Goal: Task Accomplishment & Management: Manage account settings

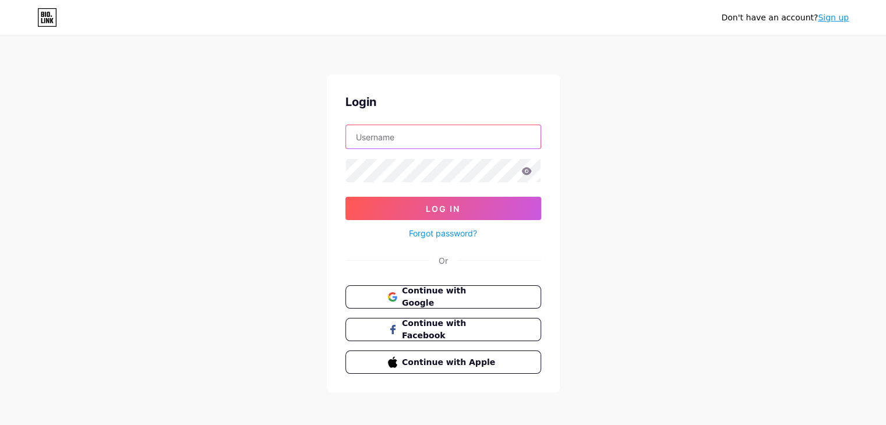
type input "[EMAIL_ADDRESS][DOMAIN_NAME]"
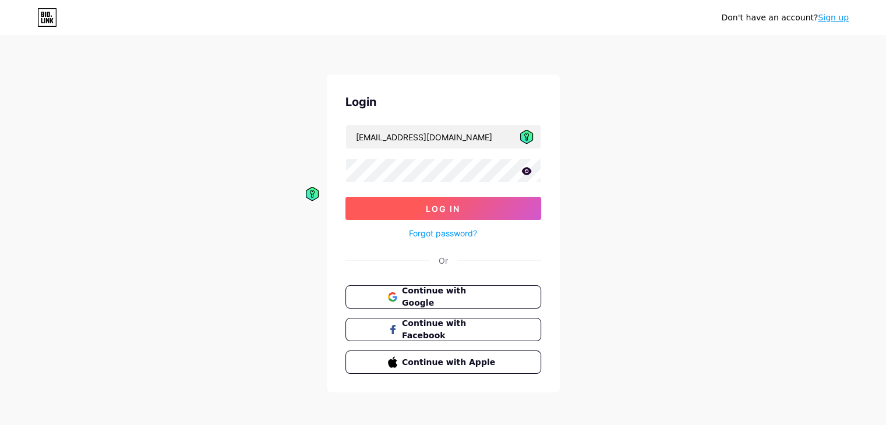
click at [427, 210] on span "Log In" at bounding box center [443, 209] width 34 height 10
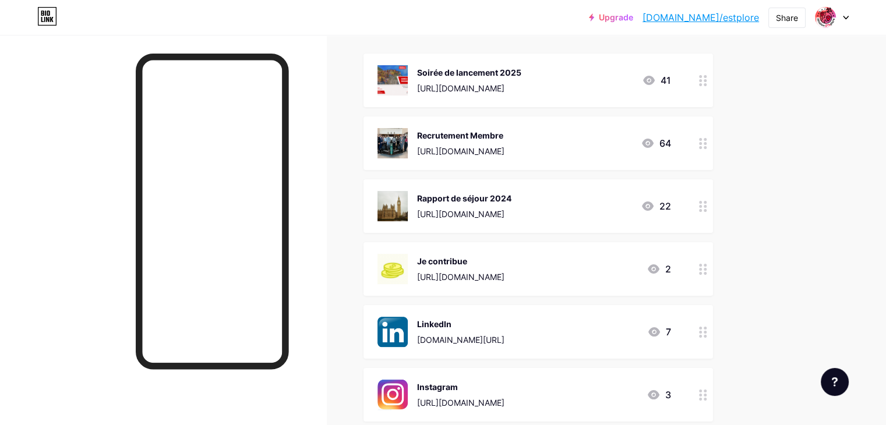
scroll to position [110, 0]
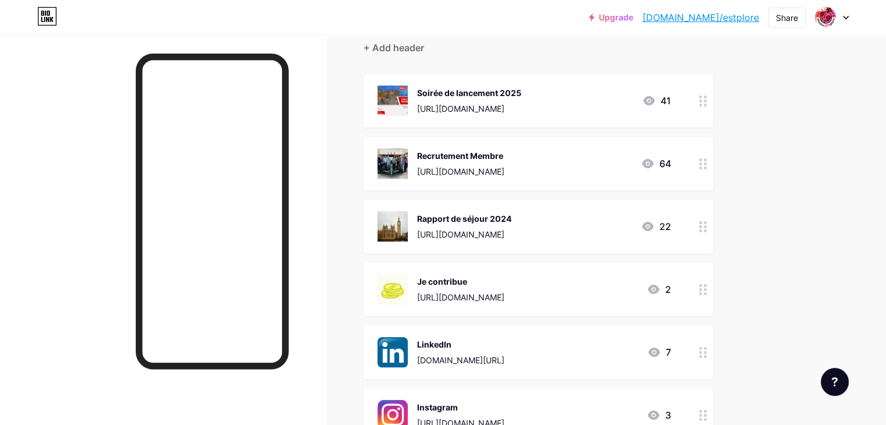
click at [707, 100] on icon at bounding box center [703, 101] width 8 height 11
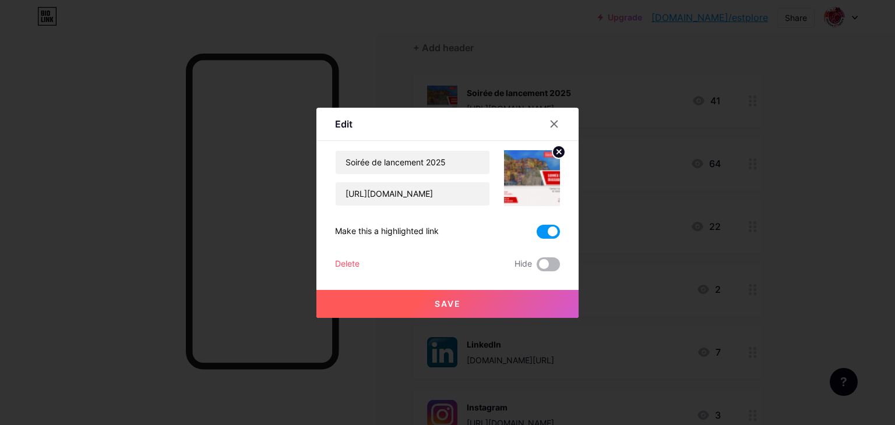
click at [539, 264] on span at bounding box center [547, 264] width 23 height 14
click at [536, 267] on input "checkbox" at bounding box center [536, 267] width 0 height 0
click at [551, 123] on icon at bounding box center [554, 124] width 6 height 6
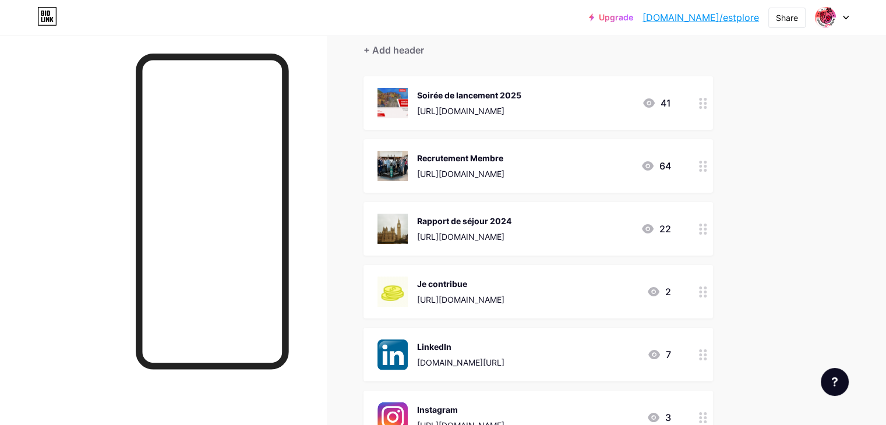
scroll to position [105, 0]
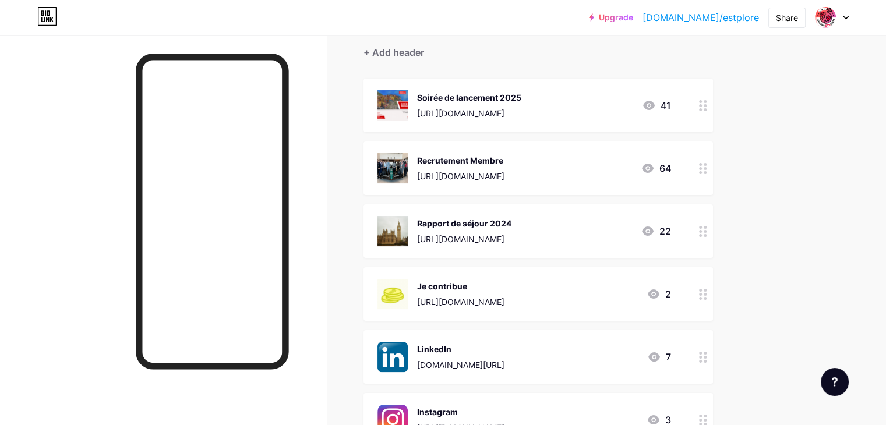
click at [655, 106] on icon at bounding box center [649, 105] width 12 height 9
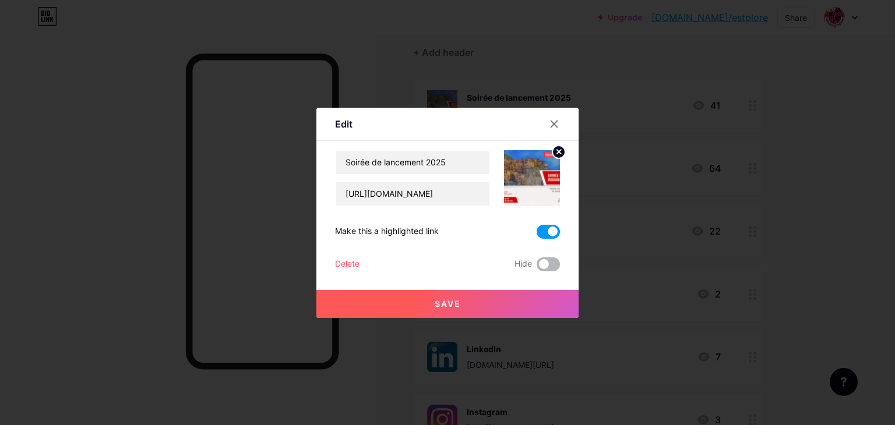
click at [541, 264] on span at bounding box center [547, 264] width 23 height 14
click at [536, 267] on input "checkbox" at bounding box center [536, 267] width 0 height 0
click at [461, 306] on button "Save" at bounding box center [447, 304] width 262 height 28
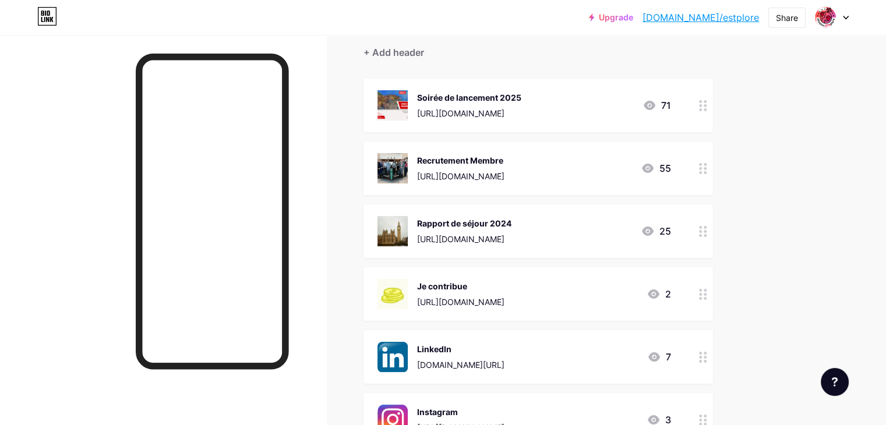
click at [654, 170] on icon at bounding box center [648, 168] width 12 height 9
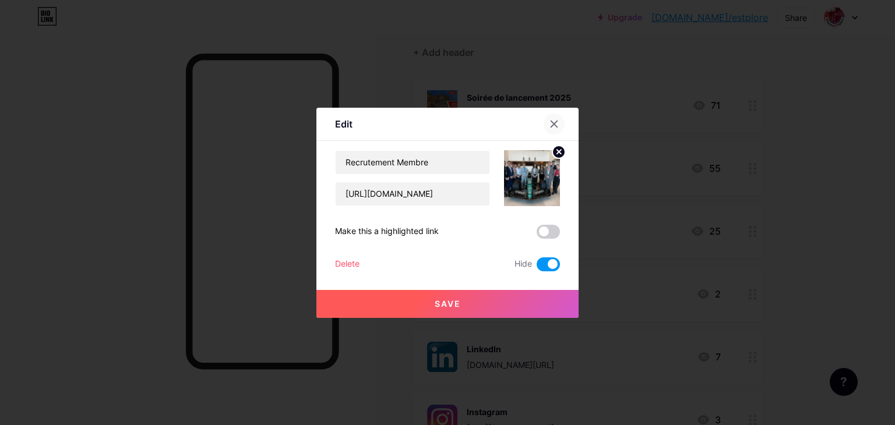
click at [552, 119] on icon at bounding box center [553, 123] width 9 height 9
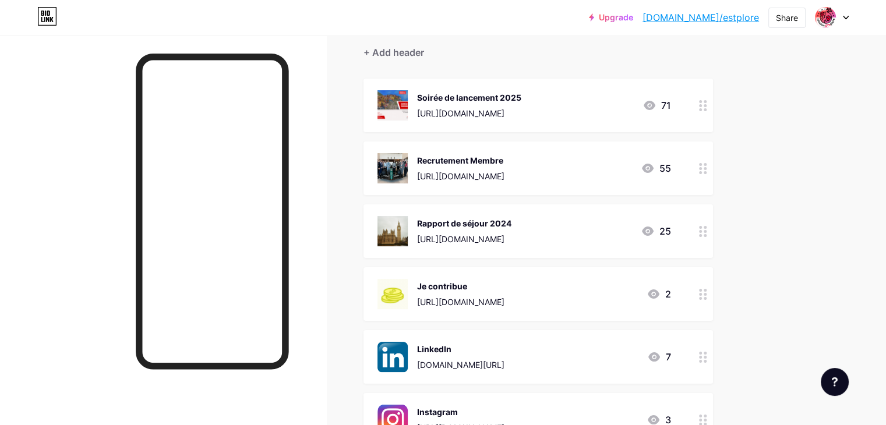
click at [762, 180] on div "Links Posts Design Subscribers NEW Stats Settings + ADD LINK + ADD EMBED + Add …" at bounding box center [381, 291] width 762 height 722
click at [707, 231] on icon at bounding box center [703, 231] width 8 height 11
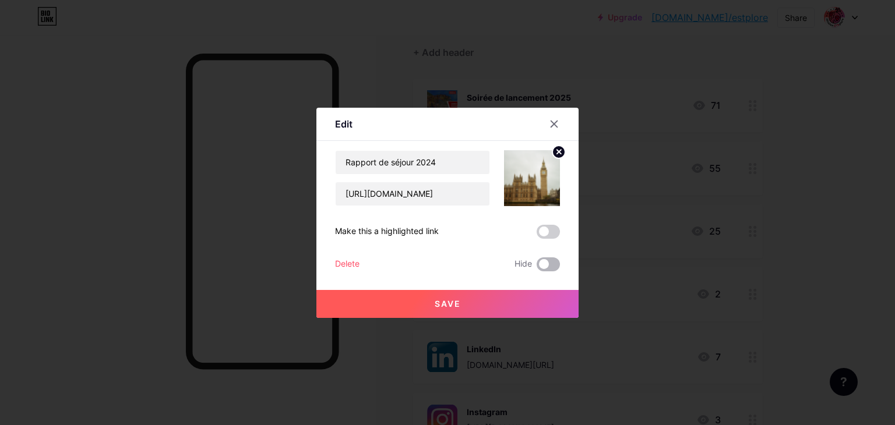
click at [545, 263] on span at bounding box center [547, 264] width 23 height 14
click at [536, 267] on input "checkbox" at bounding box center [536, 267] width 0 height 0
click at [543, 127] on div at bounding box center [560, 124] width 35 height 21
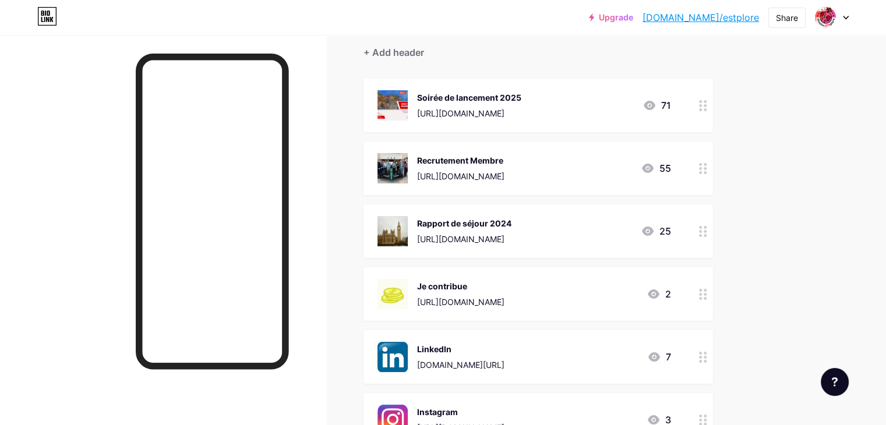
click at [713, 165] on div at bounding box center [703, 169] width 20 height 54
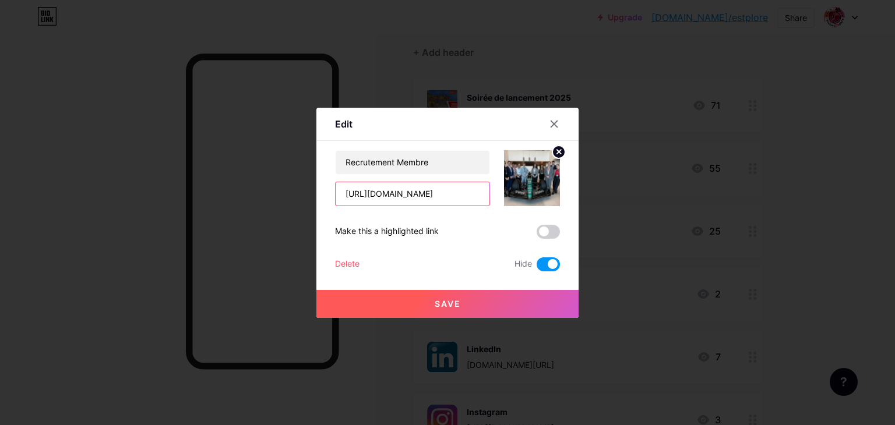
click at [460, 198] on input "[URL][DOMAIN_NAME]" at bounding box center [413, 193] width 154 height 23
click at [543, 123] on div at bounding box center [553, 124] width 21 height 21
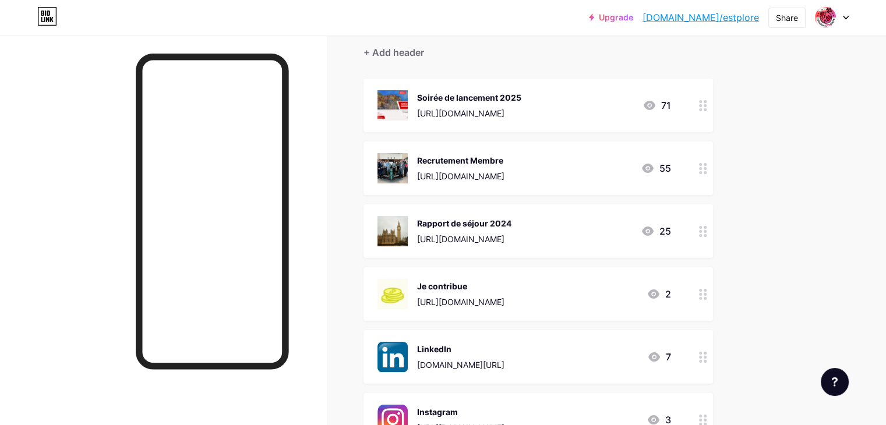
click at [713, 231] on div at bounding box center [703, 231] width 20 height 54
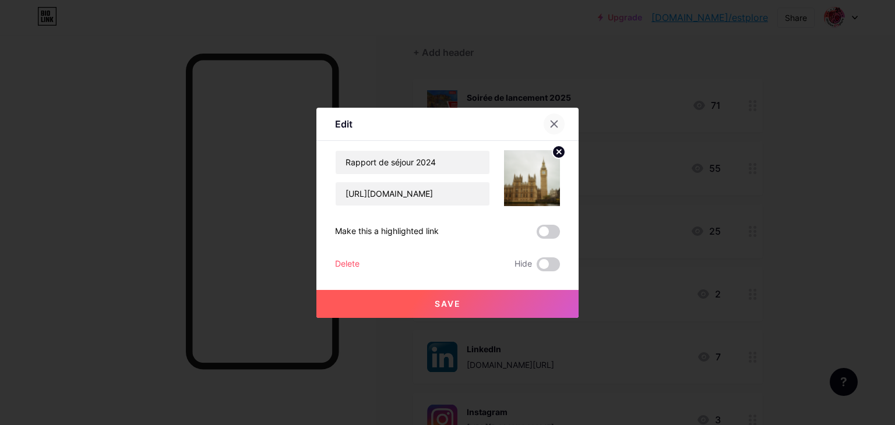
click at [549, 123] on icon at bounding box center [553, 123] width 9 height 9
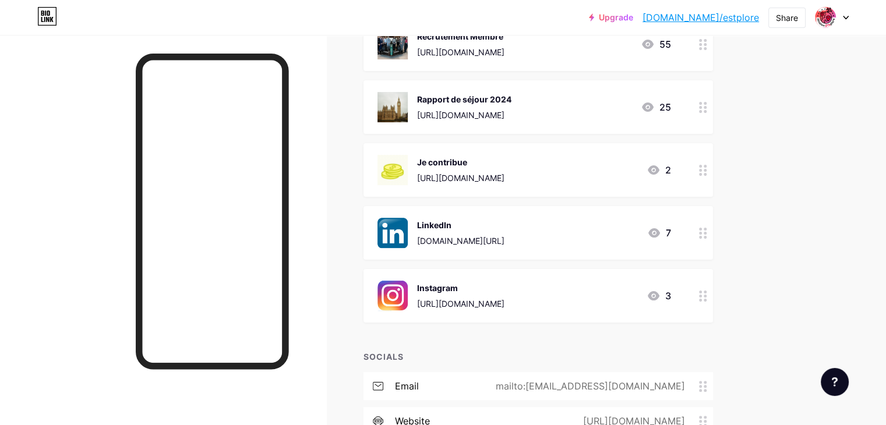
scroll to position [331, 0]
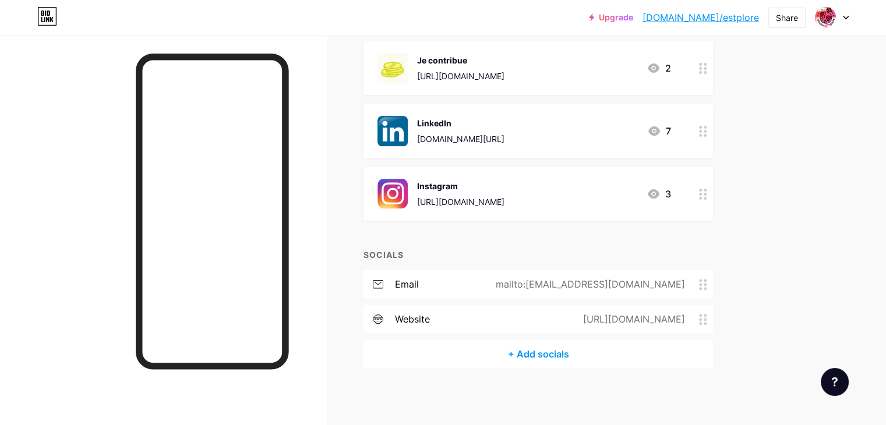
click at [583, 355] on div "+ Add socials" at bounding box center [538, 354] width 350 height 28
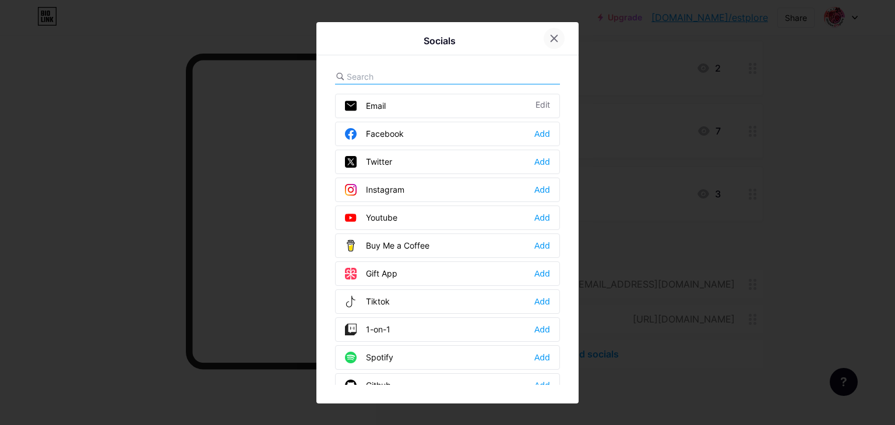
click at [557, 37] on div at bounding box center [553, 38] width 21 height 21
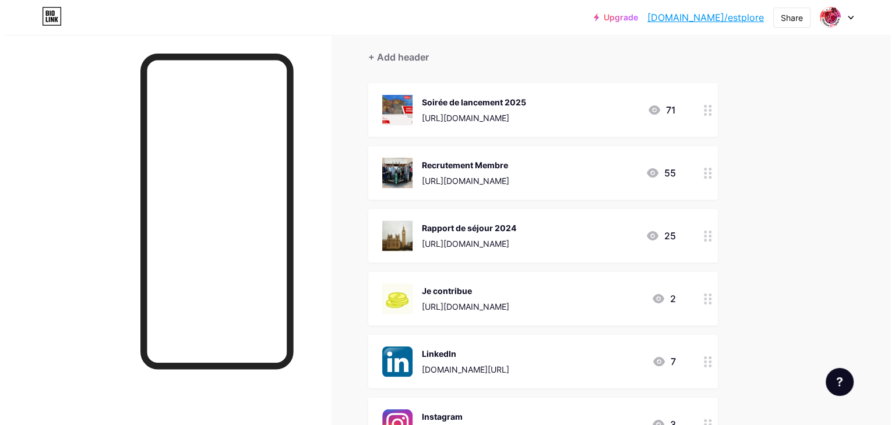
scroll to position [103, 0]
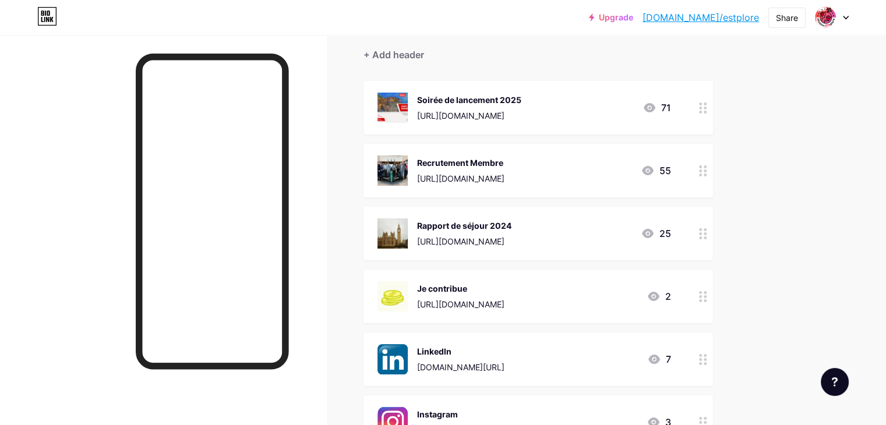
click at [504, 302] on div "[URL][DOMAIN_NAME]" at bounding box center [460, 304] width 87 height 12
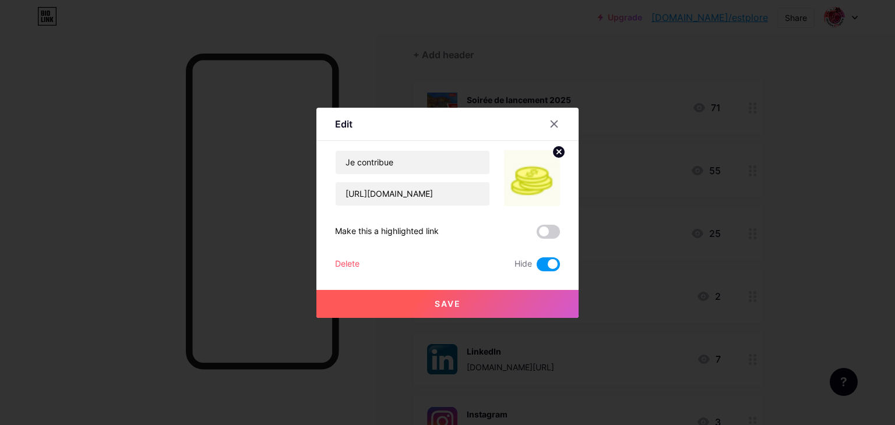
click at [557, 152] on icon at bounding box center [559, 152] width 4 height 4
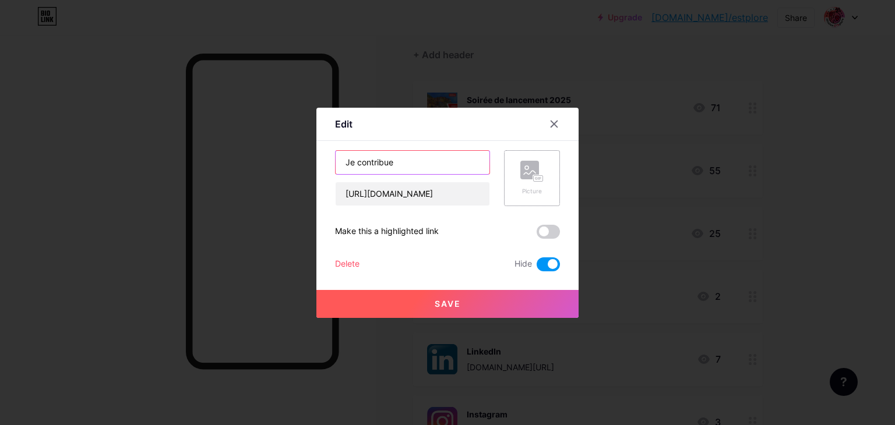
click at [405, 158] on input "Je contribue" at bounding box center [413, 162] width 154 height 23
type input "Programme de stage [GEOGRAPHIC_DATA]"
click at [534, 187] on div "Picture" at bounding box center [531, 191] width 23 height 9
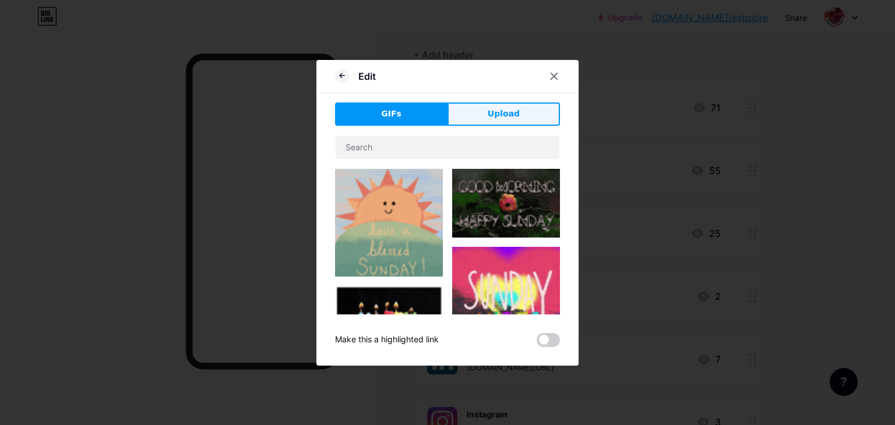
click at [493, 119] on span "Upload" at bounding box center [504, 114] width 32 height 12
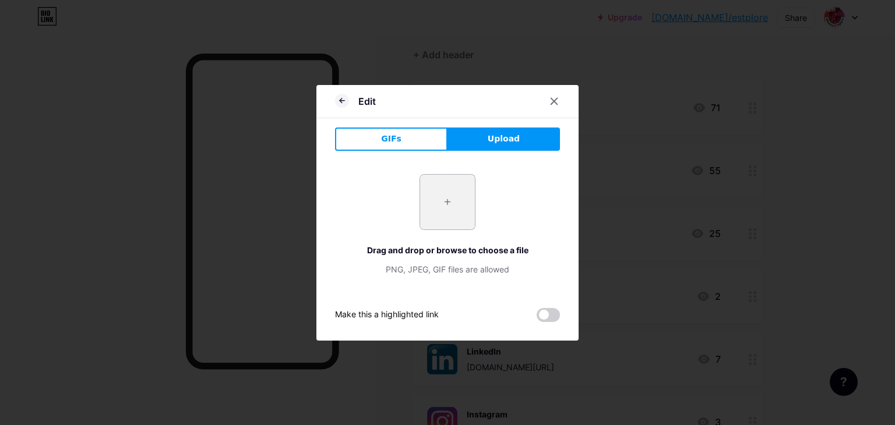
click at [446, 216] on input "file" at bounding box center [447, 202] width 55 height 55
type input "C:\fakepath\LaCaisse_Logo_Noir.png"
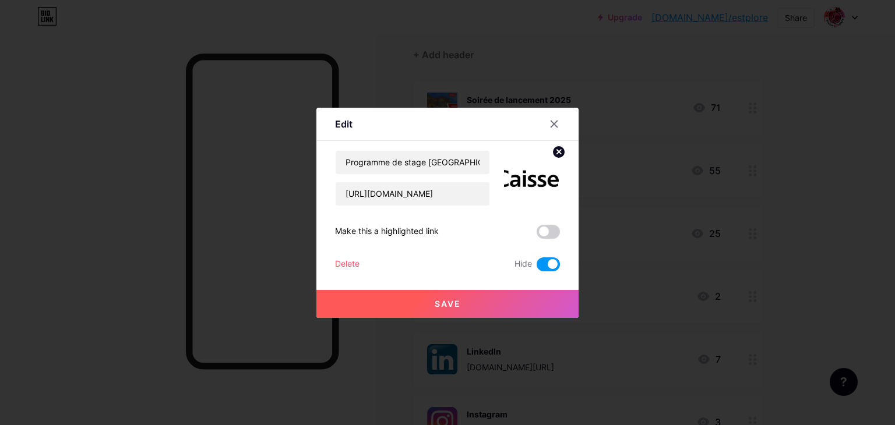
click at [438, 311] on button "Save" at bounding box center [447, 304] width 262 height 28
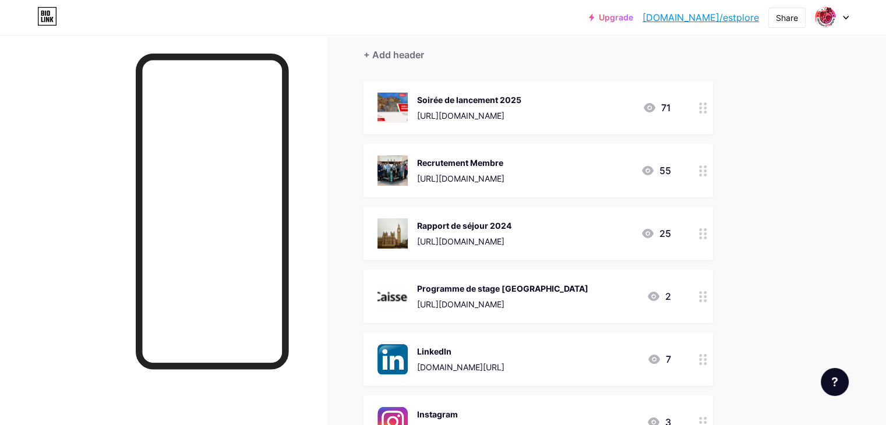
click at [671, 292] on div "Programme de stage [GEOGRAPHIC_DATA] [URL][DOMAIN_NAME] 2" at bounding box center [524, 296] width 294 height 30
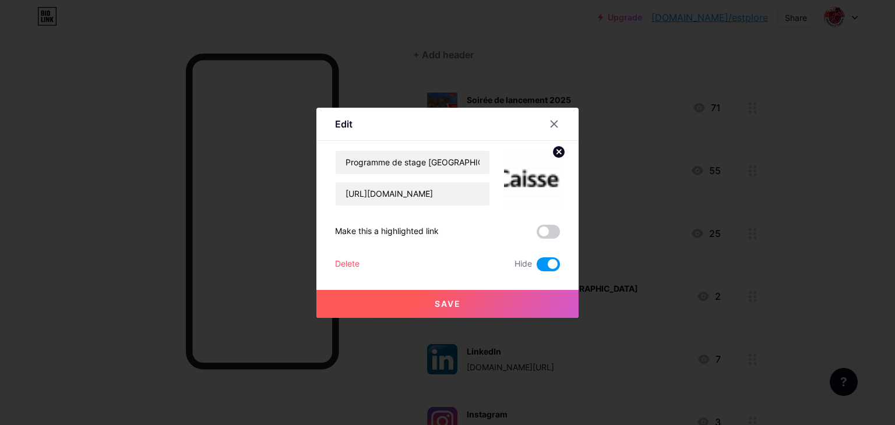
click at [552, 150] on circle at bounding box center [558, 152] width 13 height 13
click at [393, 199] on input "[URL][DOMAIN_NAME]" at bounding box center [413, 193] width 154 height 23
paste input "[DOMAIN_NAME][URL]"
type input "[URL][DOMAIN_NAME]"
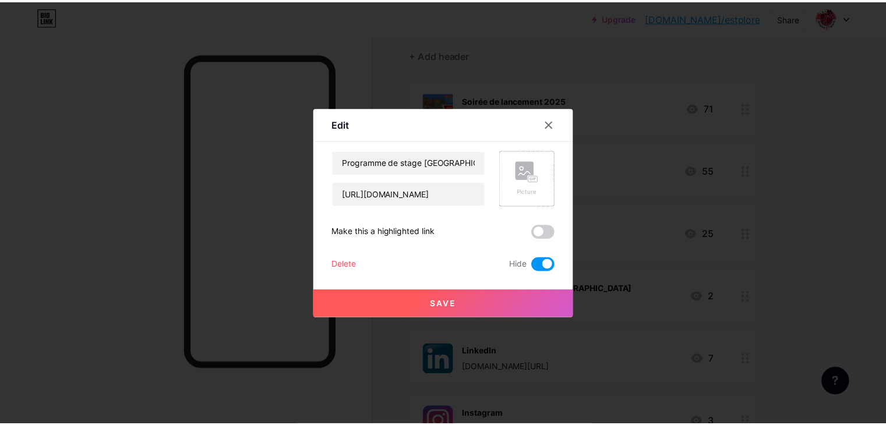
scroll to position [0, 0]
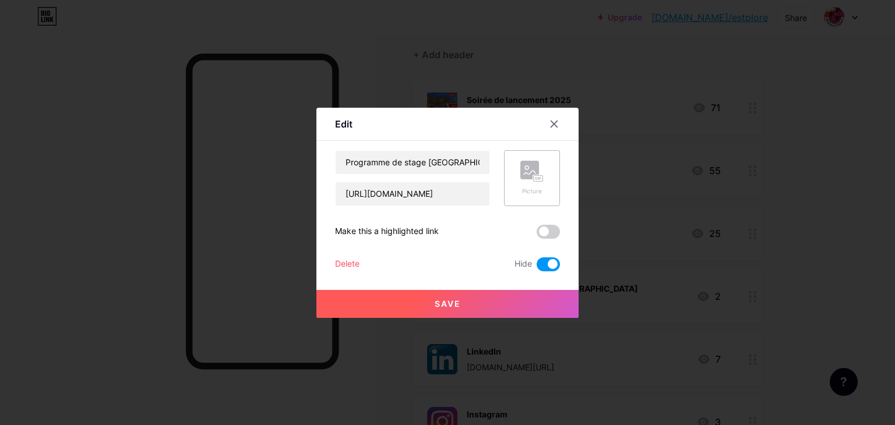
click at [460, 303] on button "Save" at bounding box center [447, 304] width 262 height 28
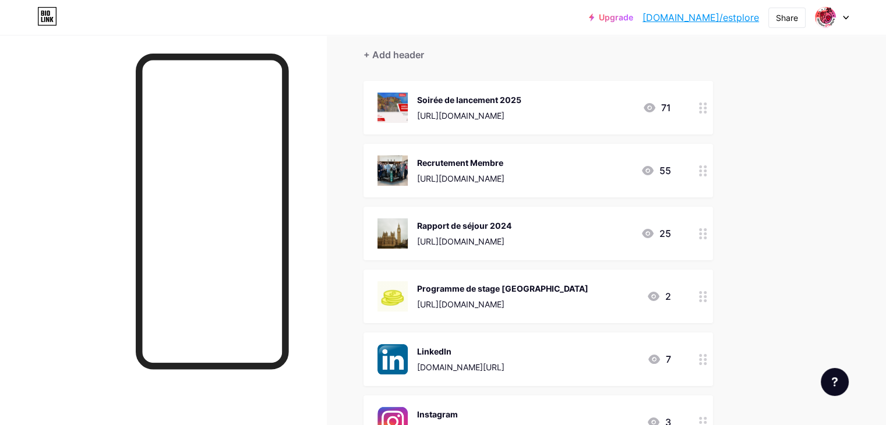
click at [408, 288] on img at bounding box center [392, 296] width 30 height 30
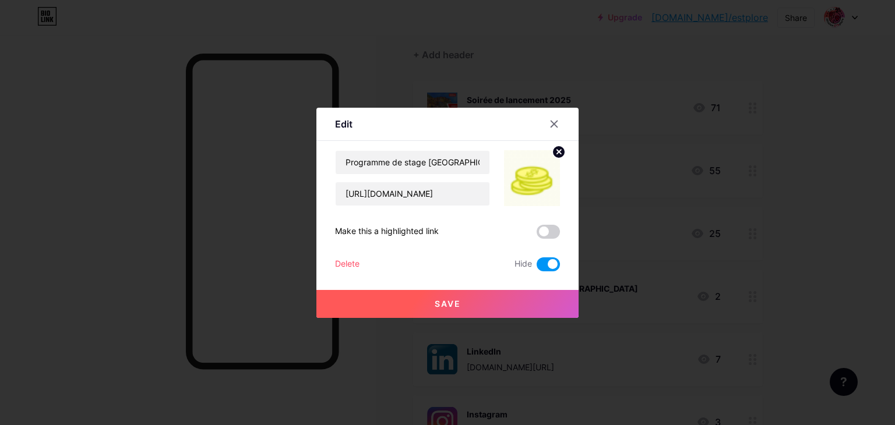
click at [533, 190] on img at bounding box center [532, 178] width 56 height 56
click at [555, 149] on circle at bounding box center [558, 152] width 13 height 13
click at [520, 192] on div "Picture" at bounding box center [531, 191] width 23 height 9
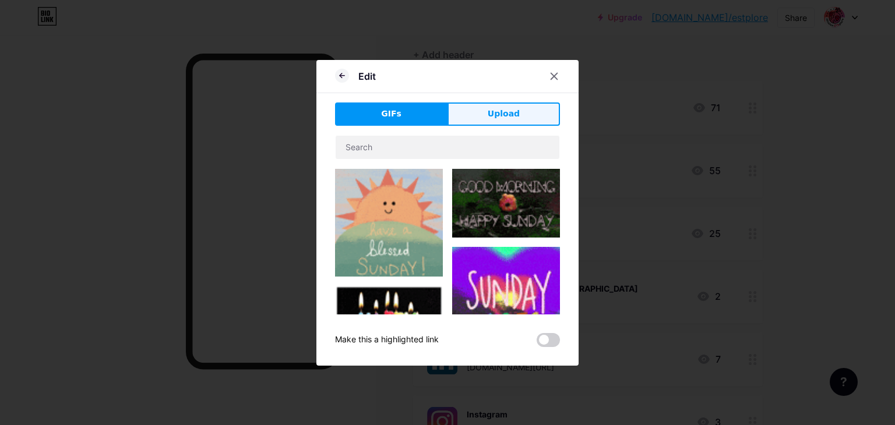
click at [492, 114] on span "Upload" at bounding box center [504, 114] width 32 height 12
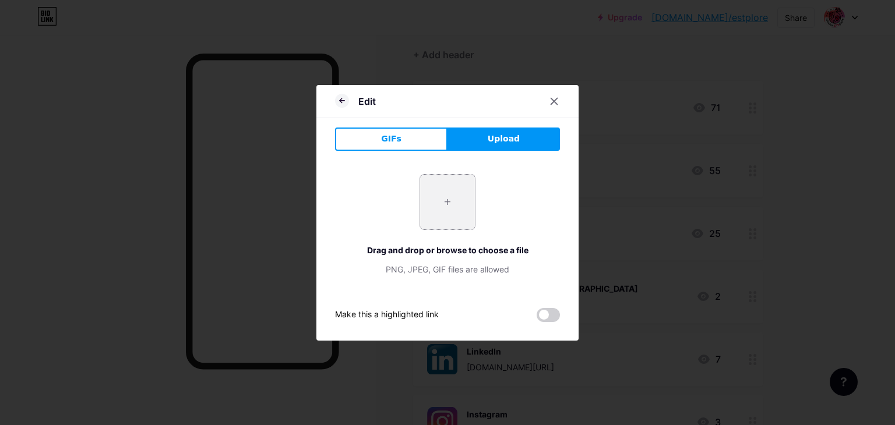
click at [438, 198] on input "file" at bounding box center [447, 202] width 55 height 55
type input "C:\fakepath\oui.png"
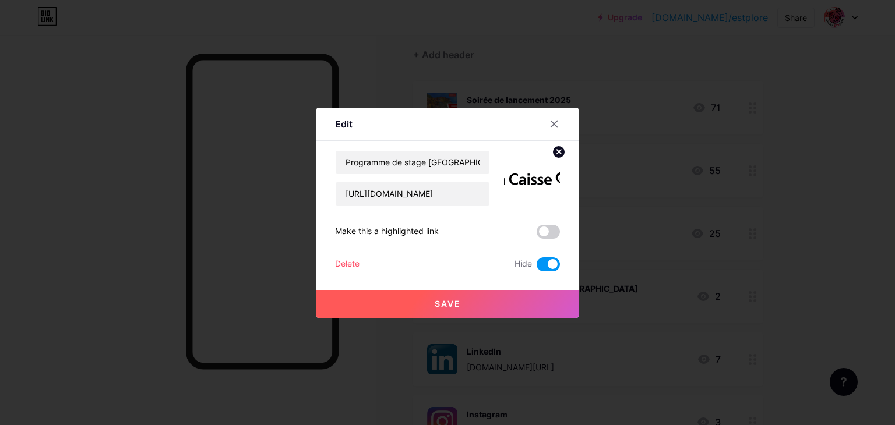
click at [491, 300] on button "Save" at bounding box center [447, 304] width 262 height 28
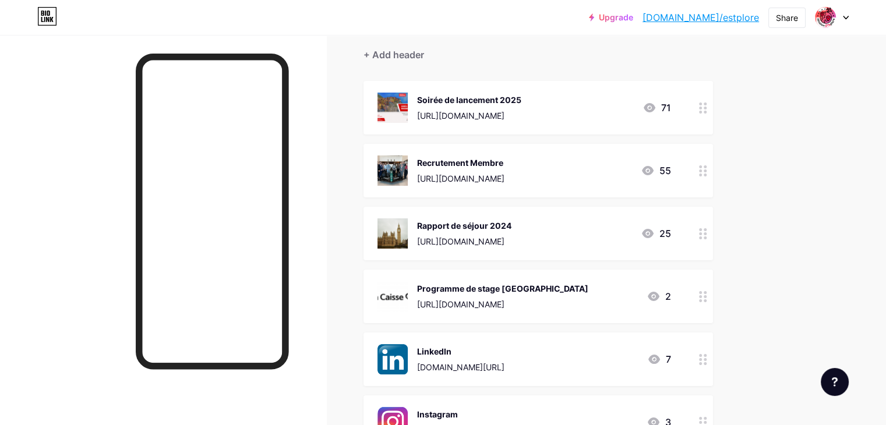
click at [483, 306] on div "[URL][DOMAIN_NAME]" at bounding box center [502, 304] width 171 height 12
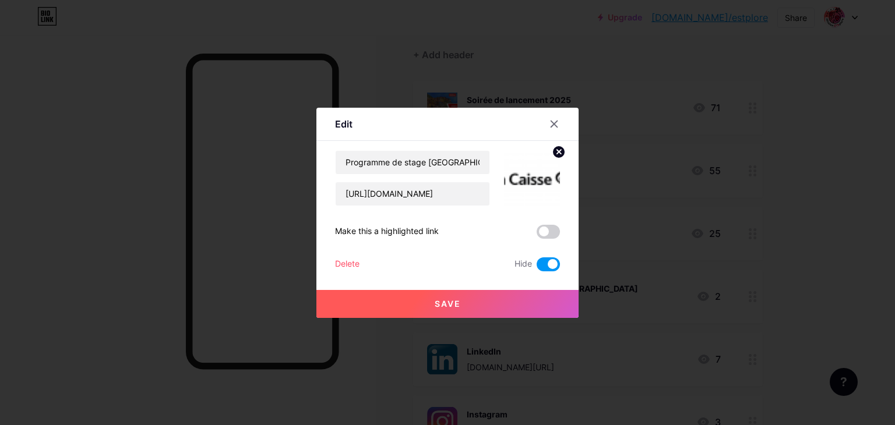
click at [557, 152] on icon at bounding box center [559, 152] width 4 height 4
click at [552, 152] on div "Picture" at bounding box center [532, 178] width 56 height 56
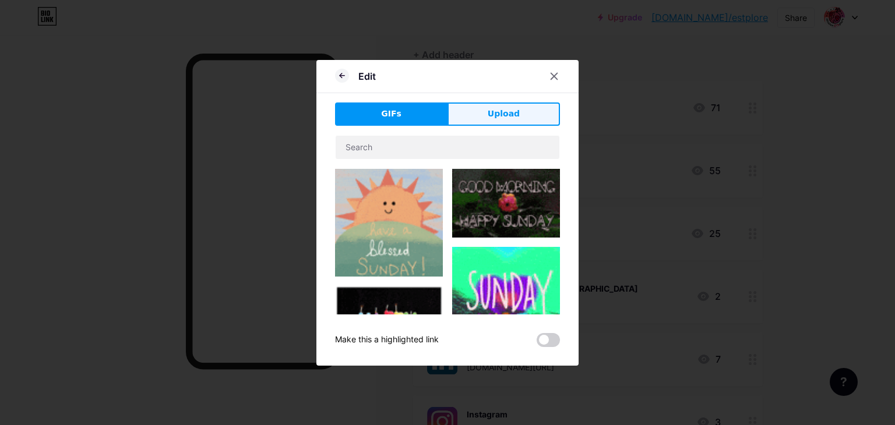
click at [466, 115] on button "Upload" at bounding box center [503, 114] width 112 height 23
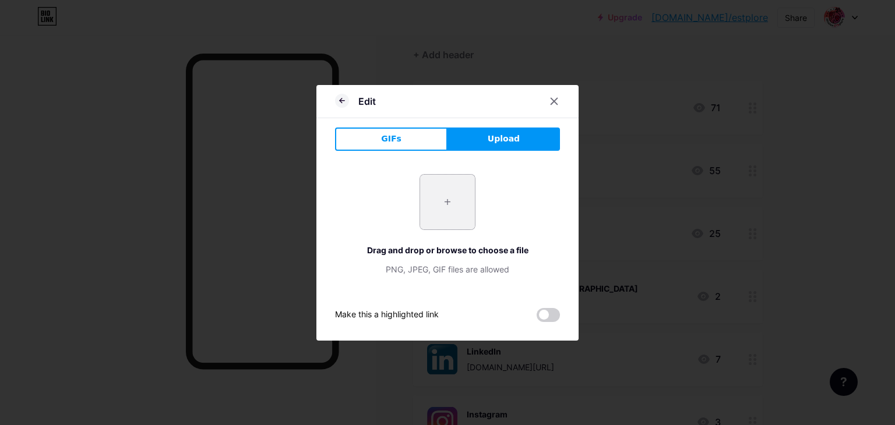
click at [436, 205] on input "file" at bounding box center [447, 202] width 55 height 55
type input "C:\fakepath\oui.png"
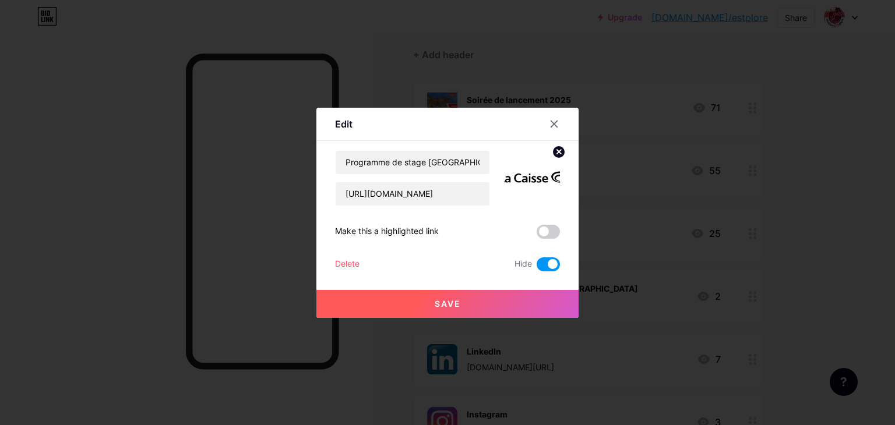
click at [499, 299] on button "Save" at bounding box center [447, 304] width 262 height 28
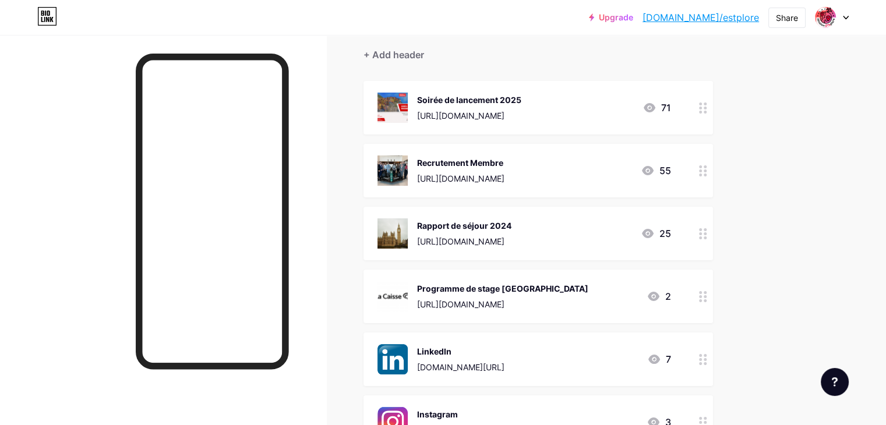
click at [489, 296] on div "Programme de stage [GEOGRAPHIC_DATA] [URL][DOMAIN_NAME]" at bounding box center [502, 296] width 171 height 30
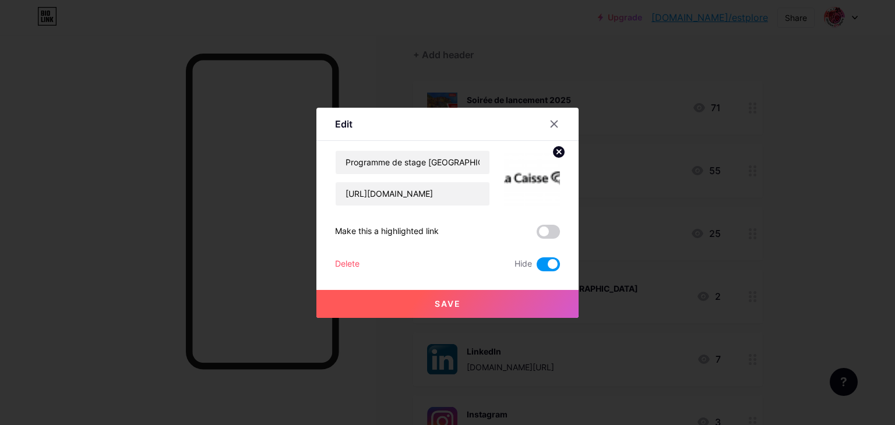
click at [552, 156] on circle at bounding box center [558, 152] width 13 height 13
click at [551, 156] on div "Picture" at bounding box center [532, 178] width 56 height 56
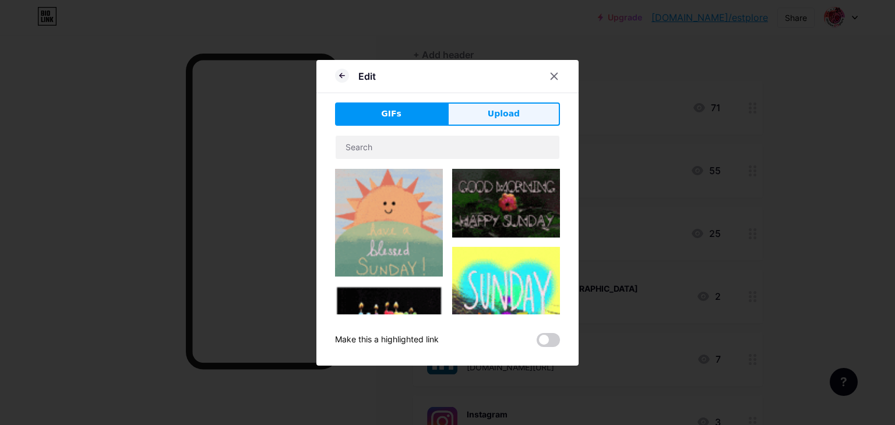
click at [492, 111] on span "Upload" at bounding box center [504, 114] width 32 height 12
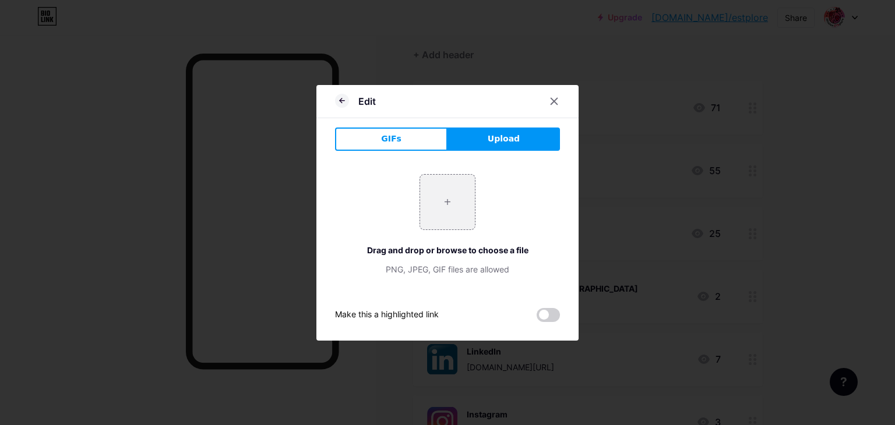
click at [401, 211] on div "+ Drag and drop or browse to choose a file PNG, JPEG, GIF files are allowed" at bounding box center [447, 224] width 225 height 101
click at [420, 210] on input "file" at bounding box center [447, 202] width 55 height 55
type input "C:\fakepath\oui.png"
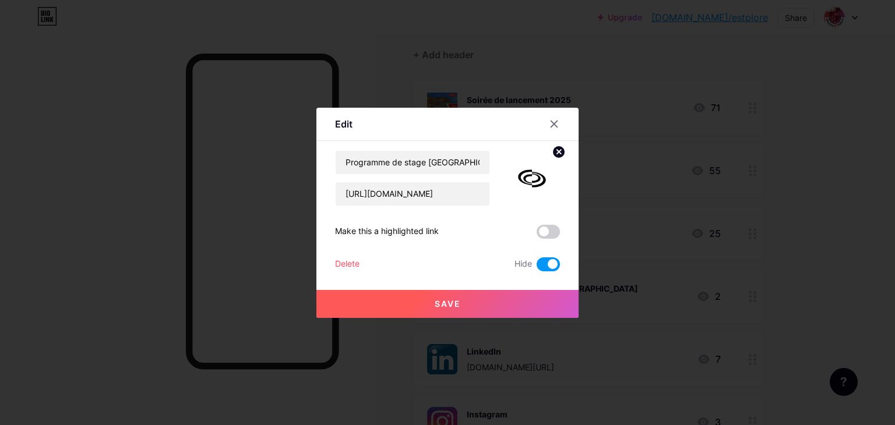
click at [472, 298] on button "Save" at bounding box center [447, 304] width 262 height 28
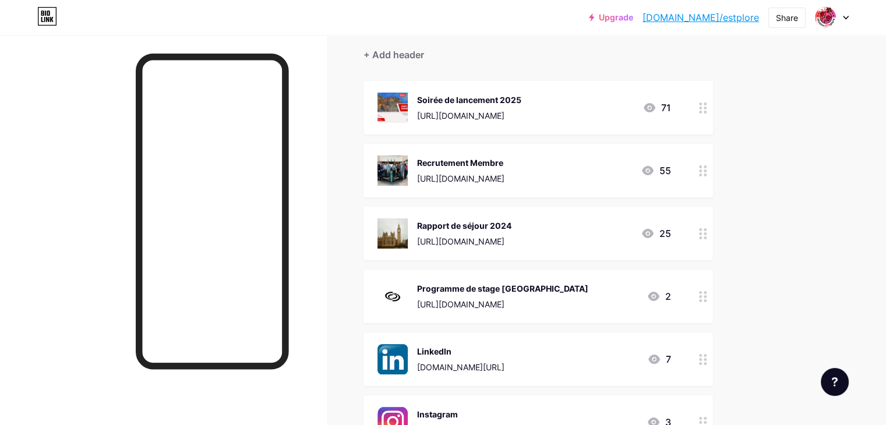
click at [671, 301] on div "Programme de stage [GEOGRAPHIC_DATA] [URL][DOMAIN_NAME] 2" at bounding box center [524, 296] width 294 height 30
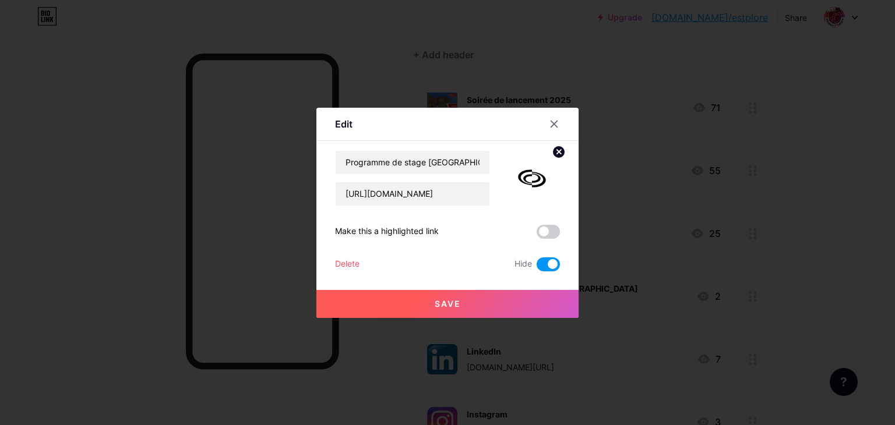
click at [545, 264] on span at bounding box center [547, 264] width 23 height 14
click at [536, 267] on input "checkbox" at bounding box center [536, 267] width 0 height 0
click at [496, 297] on button "Save" at bounding box center [447, 304] width 262 height 28
